Goal: Task Accomplishment & Management: Use online tool/utility

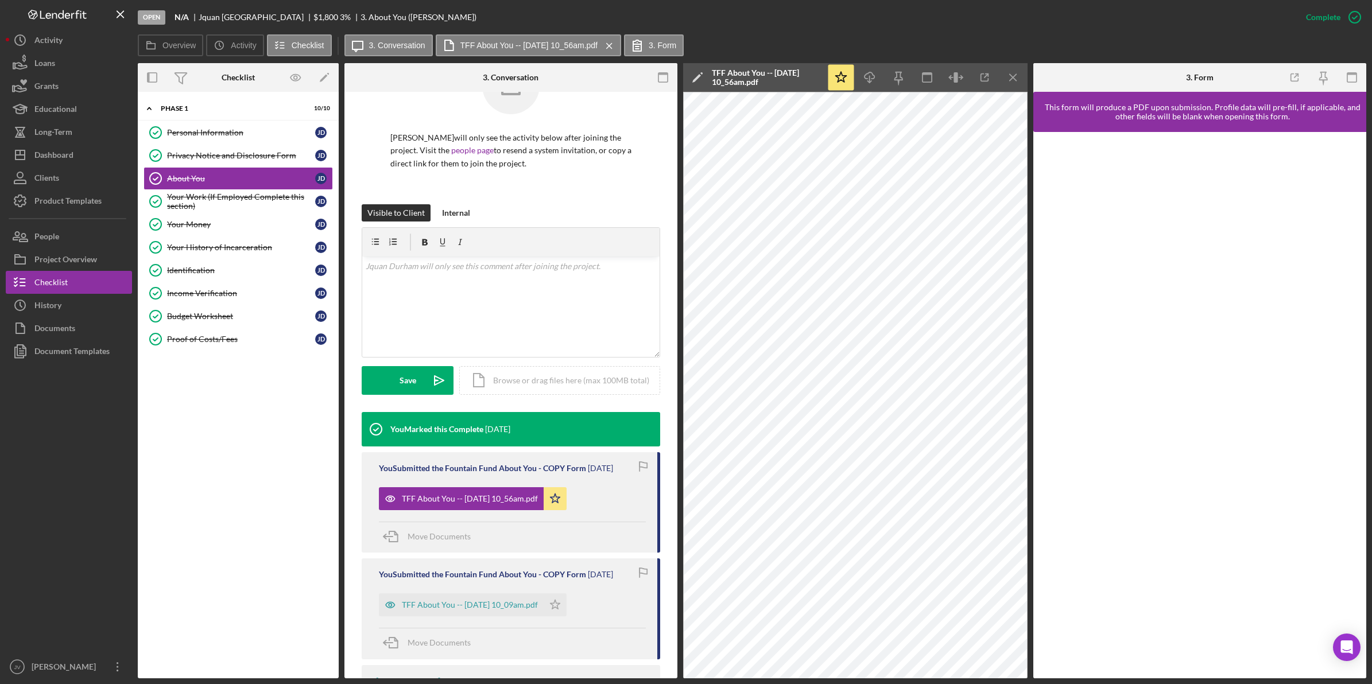
scroll to position [122, 0]
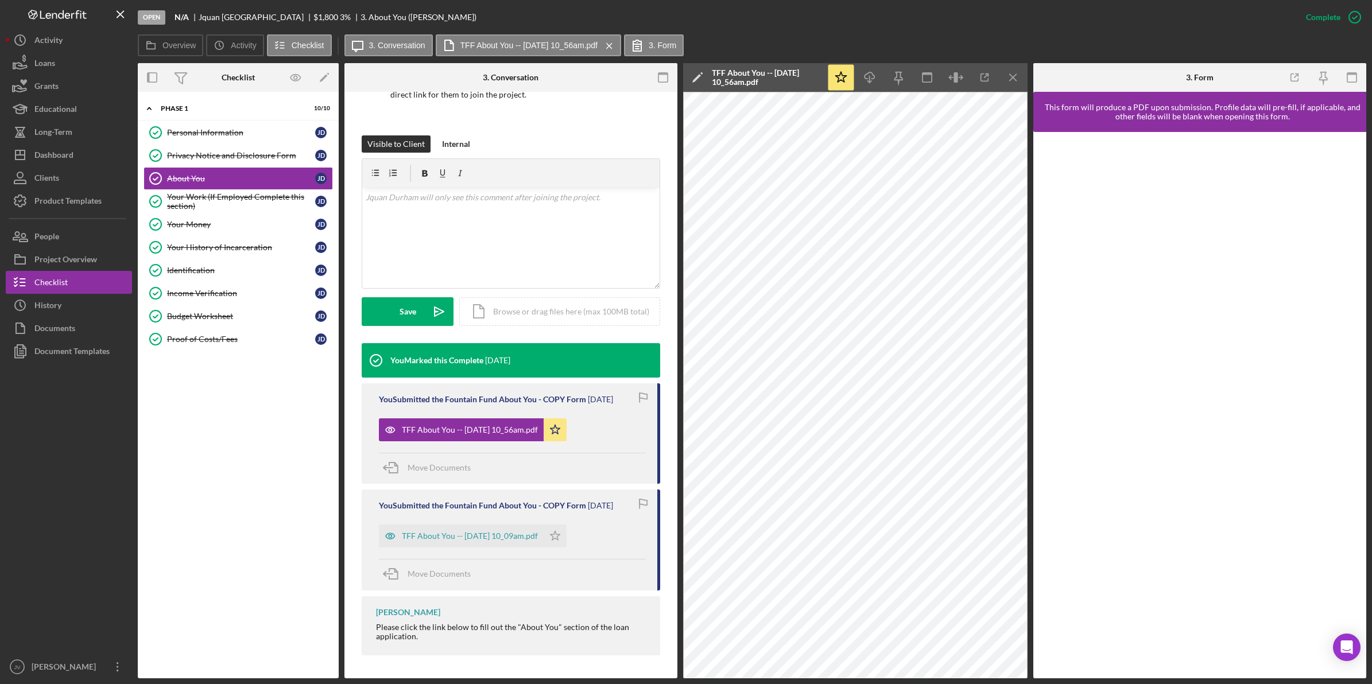
click at [257, 386] on div "Icon/Expander Phase 1 10 / 10 Personal Information Personal Information J D Pri…" at bounding box center [238, 385] width 201 height 575
click at [115, 17] on icon "Icon/Menu Close" at bounding box center [121, 15] width 26 height 26
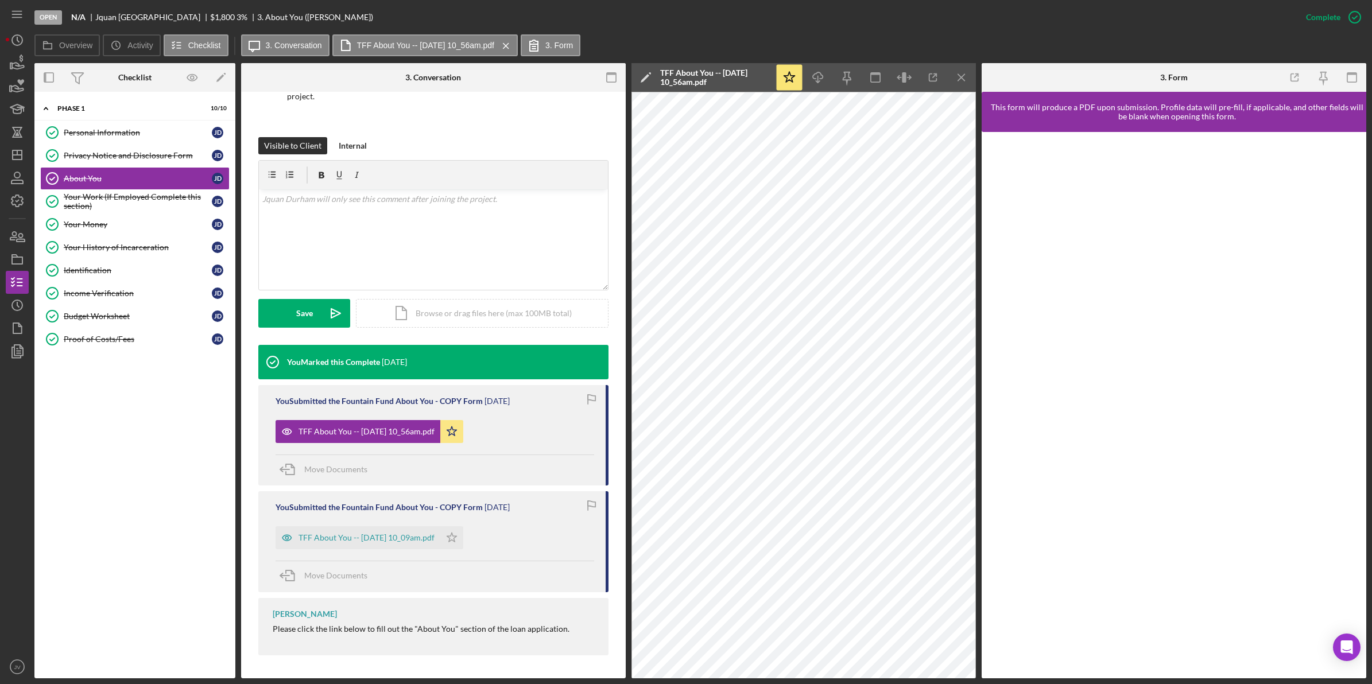
click at [14, 13] on icon "Icon/Menu" at bounding box center [18, 15] width 26 height 26
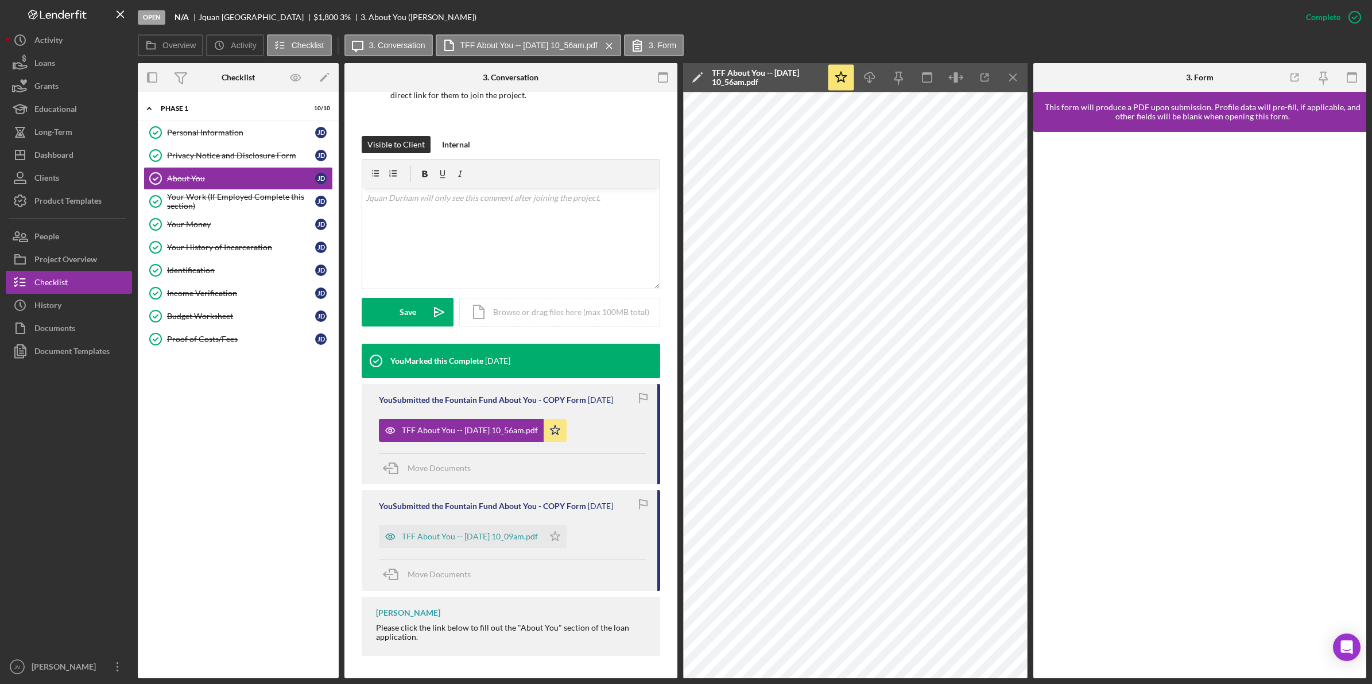
scroll to position [122, 0]
click at [37, 67] on div "Loans" at bounding box center [44, 65] width 21 height 26
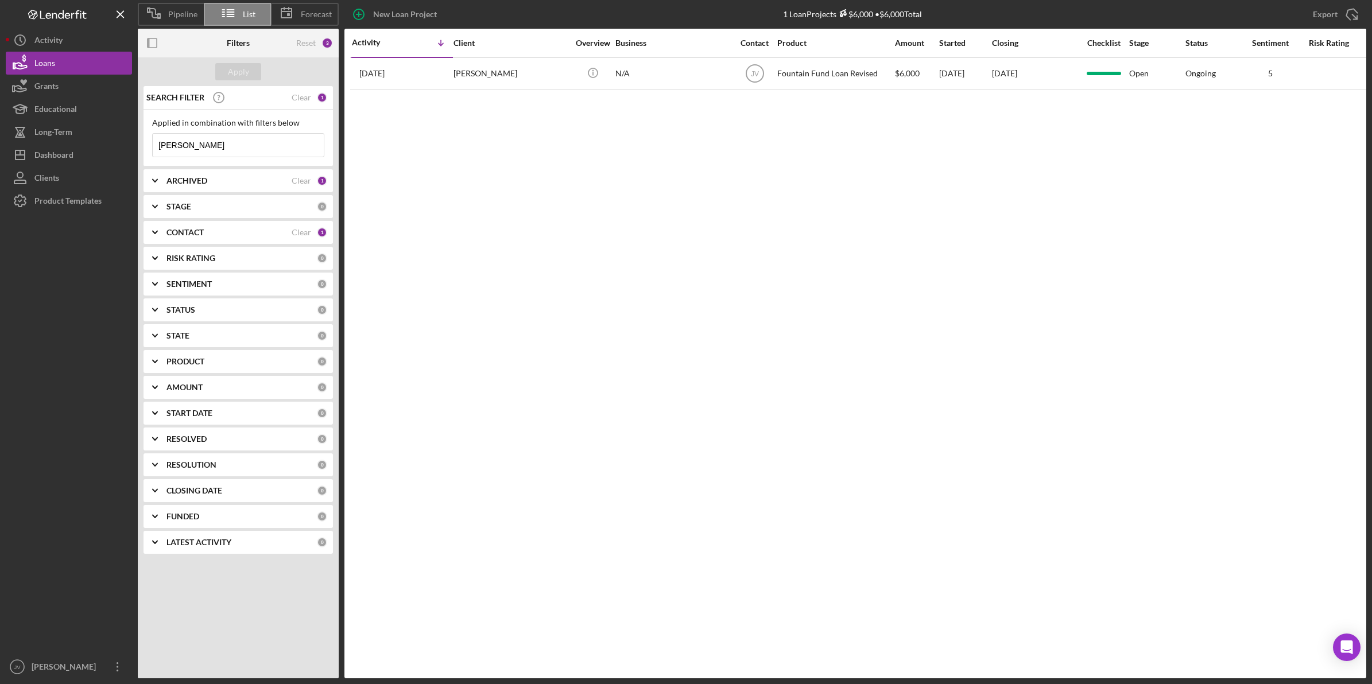
drag, startPoint x: 153, startPoint y: 140, endPoint x: 146, endPoint y: 140, distance: 6.9
click at [146, 140] on div "Applied in combination with filters below hector Icon/Menu Close" at bounding box center [238, 138] width 189 height 57
click at [185, 234] on b "CONTACT" at bounding box center [185, 232] width 37 height 9
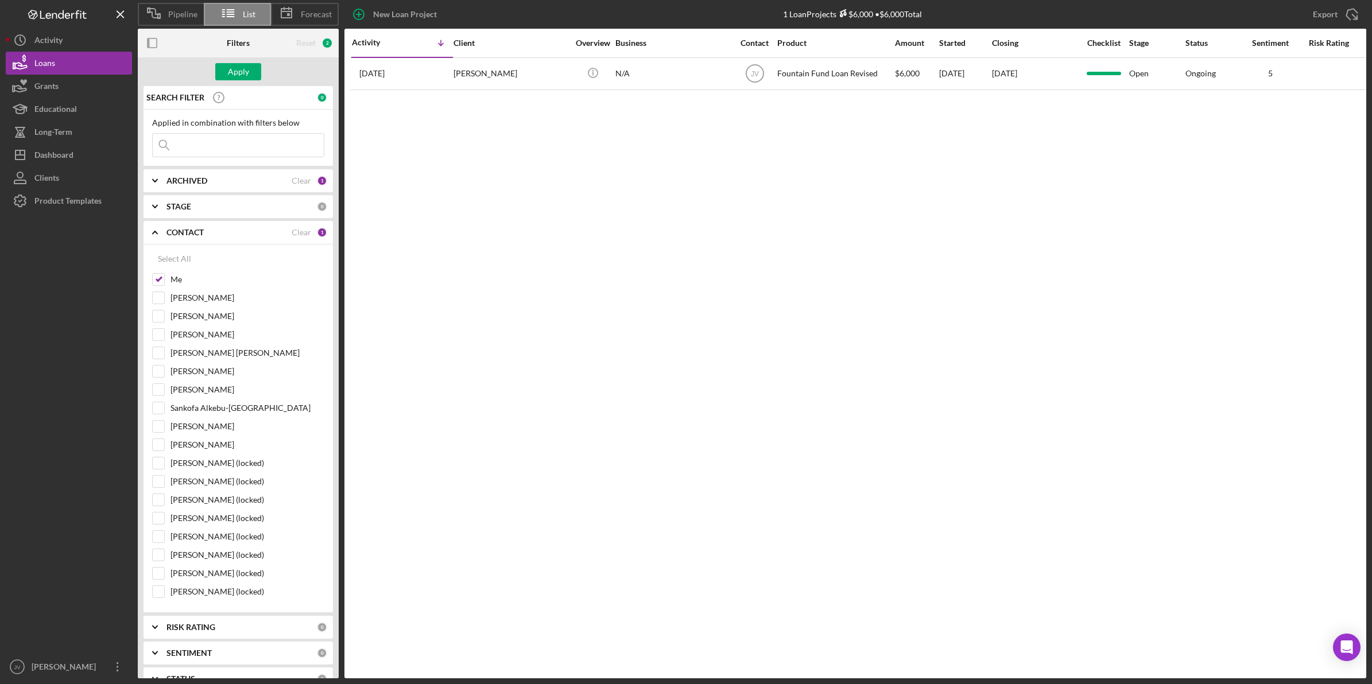
click at [155, 283] on input "Me" at bounding box center [158, 279] width 11 height 11
checkbox input "false"
click at [160, 352] on input "Harry Jean-Jacques" at bounding box center [158, 352] width 11 height 11
checkbox input "true"
click at [201, 145] on input at bounding box center [238, 145] width 171 height 23
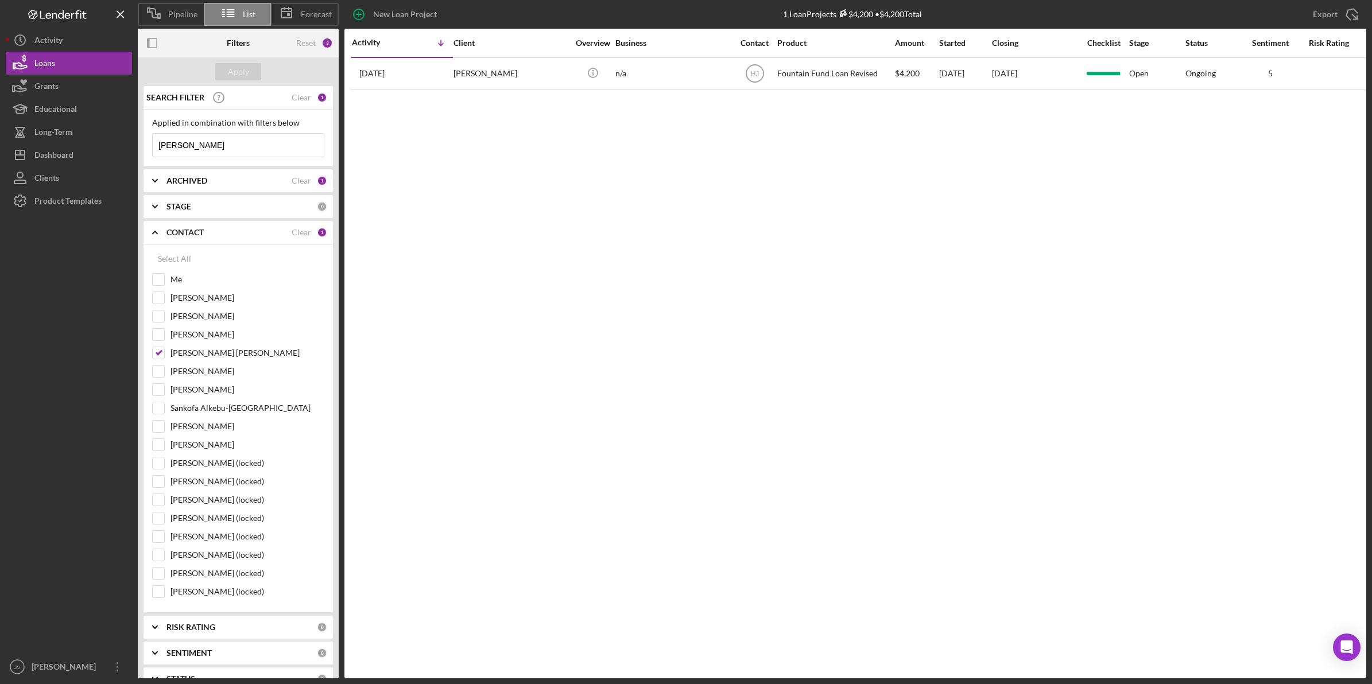
type input "jody"
click at [481, 75] on div "Jody Boykins" at bounding box center [511, 74] width 115 height 30
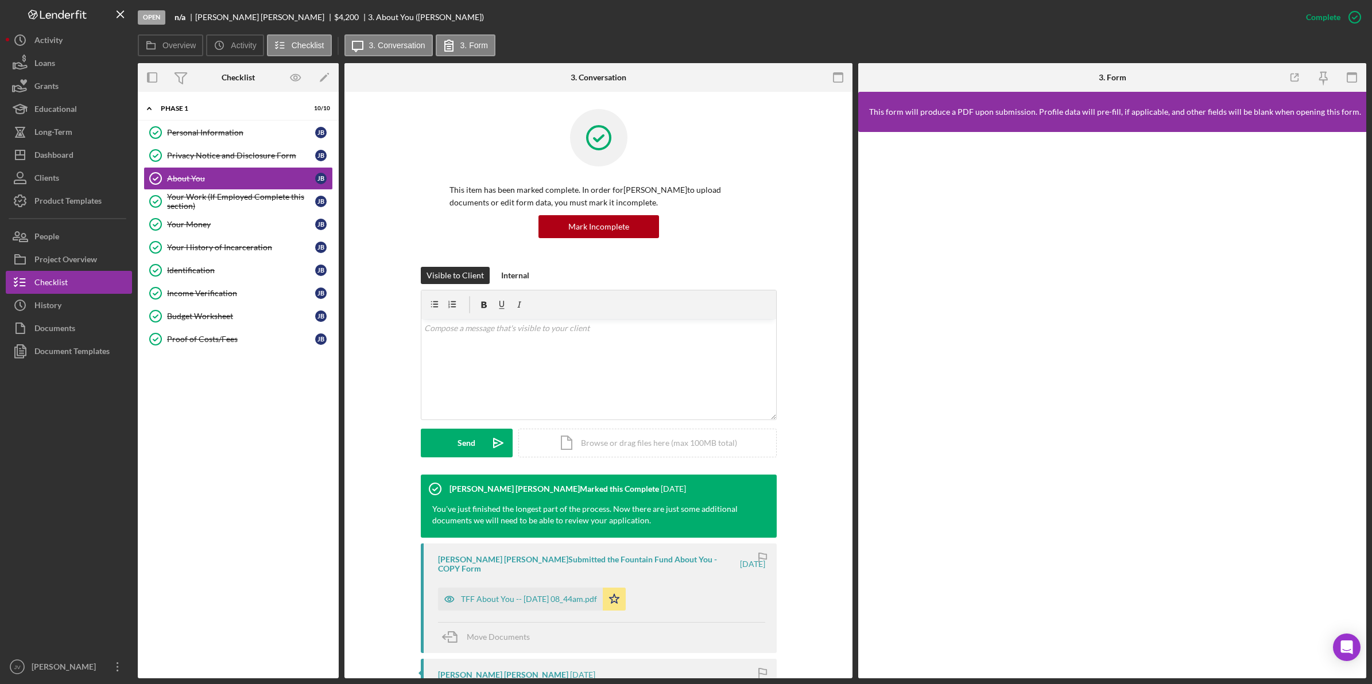
click at [211, 292] on div "Income Verification" at bounding box center [241, 293] width 148 height 9
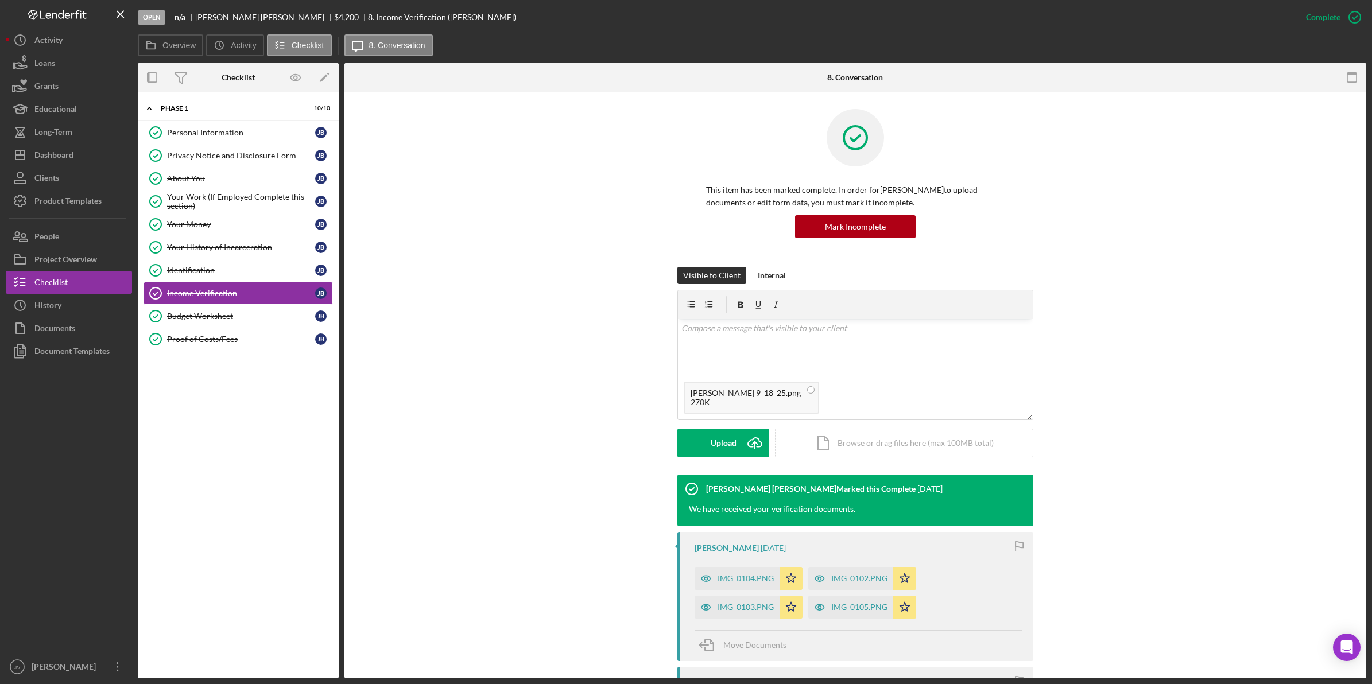
click at [725, 440] on div "Upload" at bounding box center [724, 443] width 26 height 29
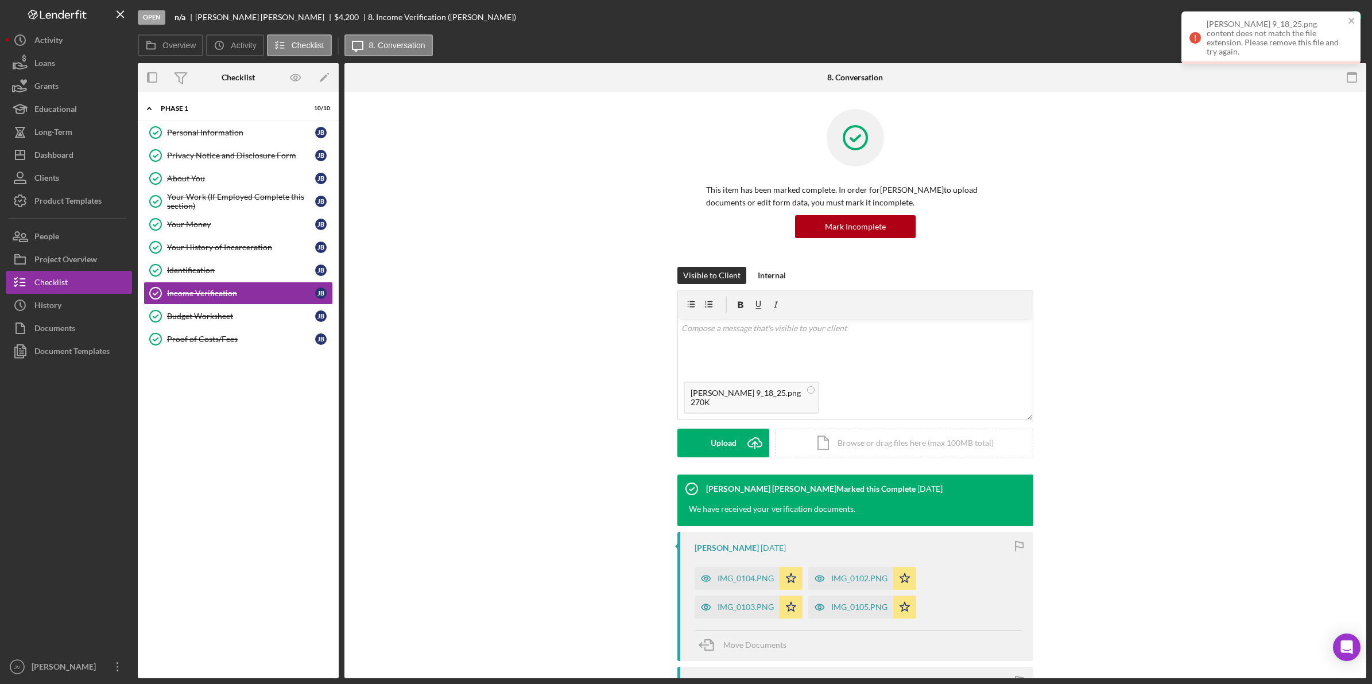
click at [730, 443] on div "Upload" at bounding box center [724, 443] width 26 height 29
click at [808, 389] on circle at bounding box center [811, 389] width 7 height 7
click at [721, 438] on div "Upload" at bounding box center [724, 443] width 26 height 29
click at [810, 390] on rect at bounding box center [811, 390] width 3 height 1
click at [722, 448] on div "Upload" at bounding box center [724, 443] width 26 height 29
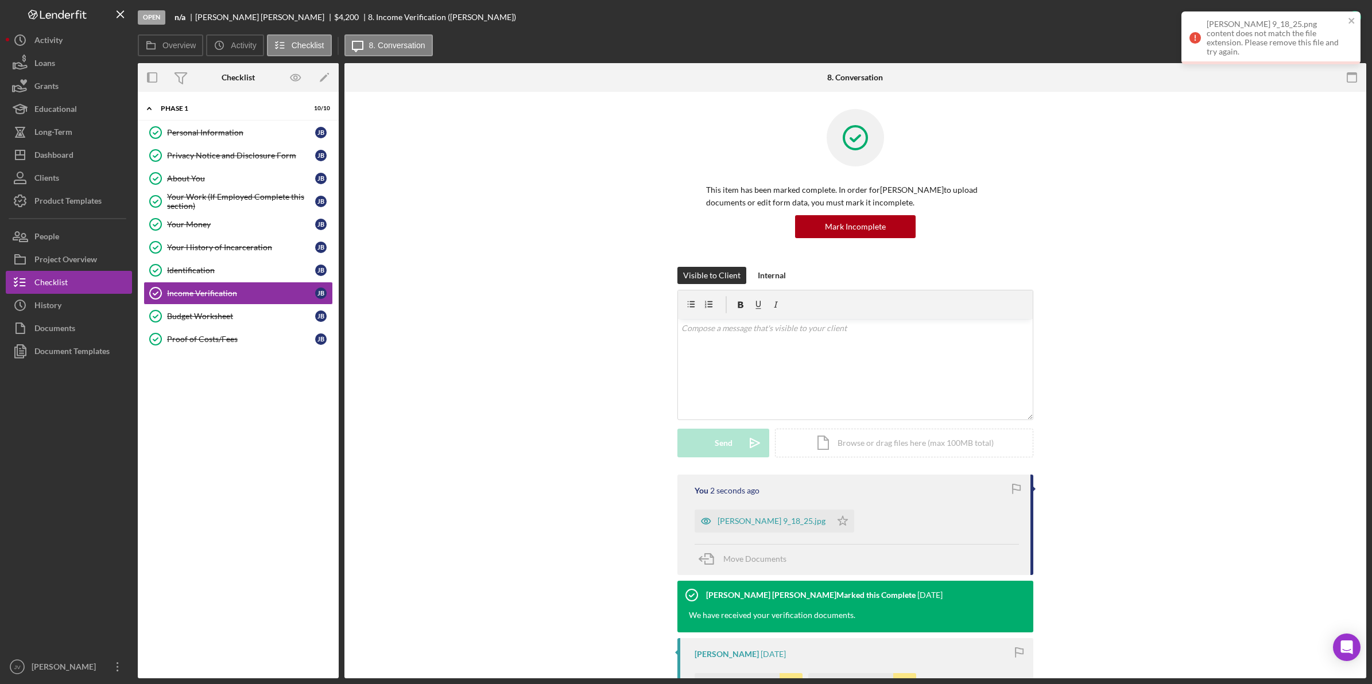
click at [838, 524] on polygon "button" at bounding box center [843, 520] width 10 height 9
